Goal: Find specific page/section: Find specific page/section

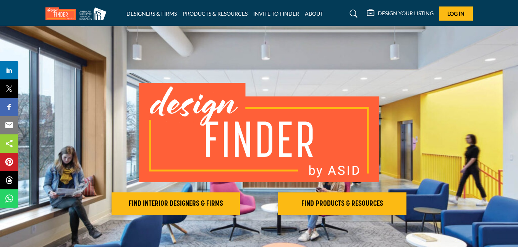
click at [348, 9] on link at bounding box center [352, 14] width 20 height 12
click at [351, 11] on icon at bounding box center [354, 14] width 8 height 8
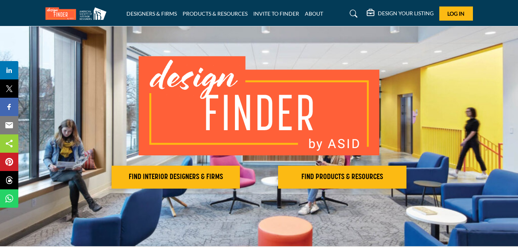
scroll to position [2, 0]
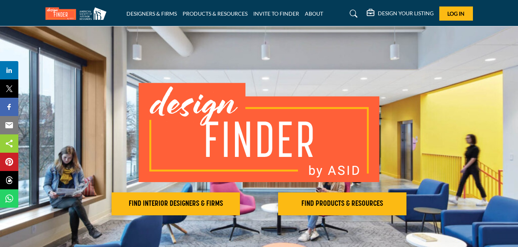
click at [350, 11] on icon at bounding box center [354, 14] width 8 height 8
click at [353, 13] on icon at bounding box center [354, 14] width 8 height 8
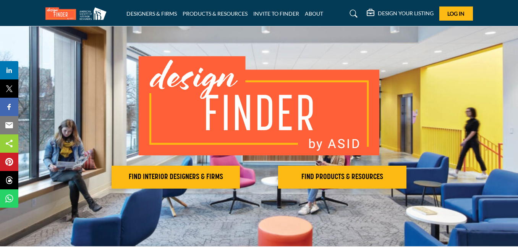
scroll to position [2, 0]
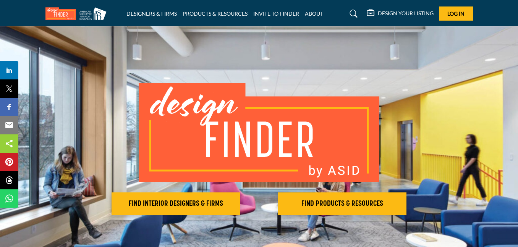
click at [353, 13] on icon at bounding box center [354, 14] width 8 height 8
click at [351, 11] on icon at bounding box center [354, 14] width 8 height 8
click at [350, 10] on icon at bounding box center [354, 14] width 8 height 8
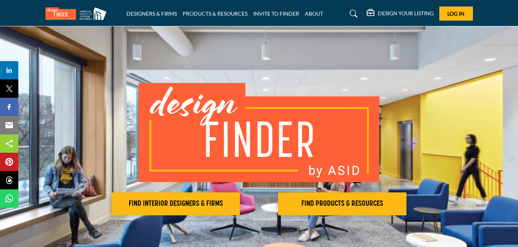
click at [350, 10] on icon at bounding box center [354, 14] width 8 height 8
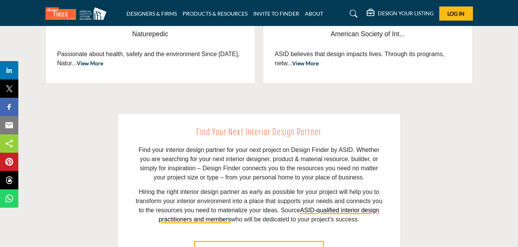
click at [351, 11] on icon at bounding box center [354, 14] width 8 height 8
